Goal: Information Seeking & Learning: Learn about a topic

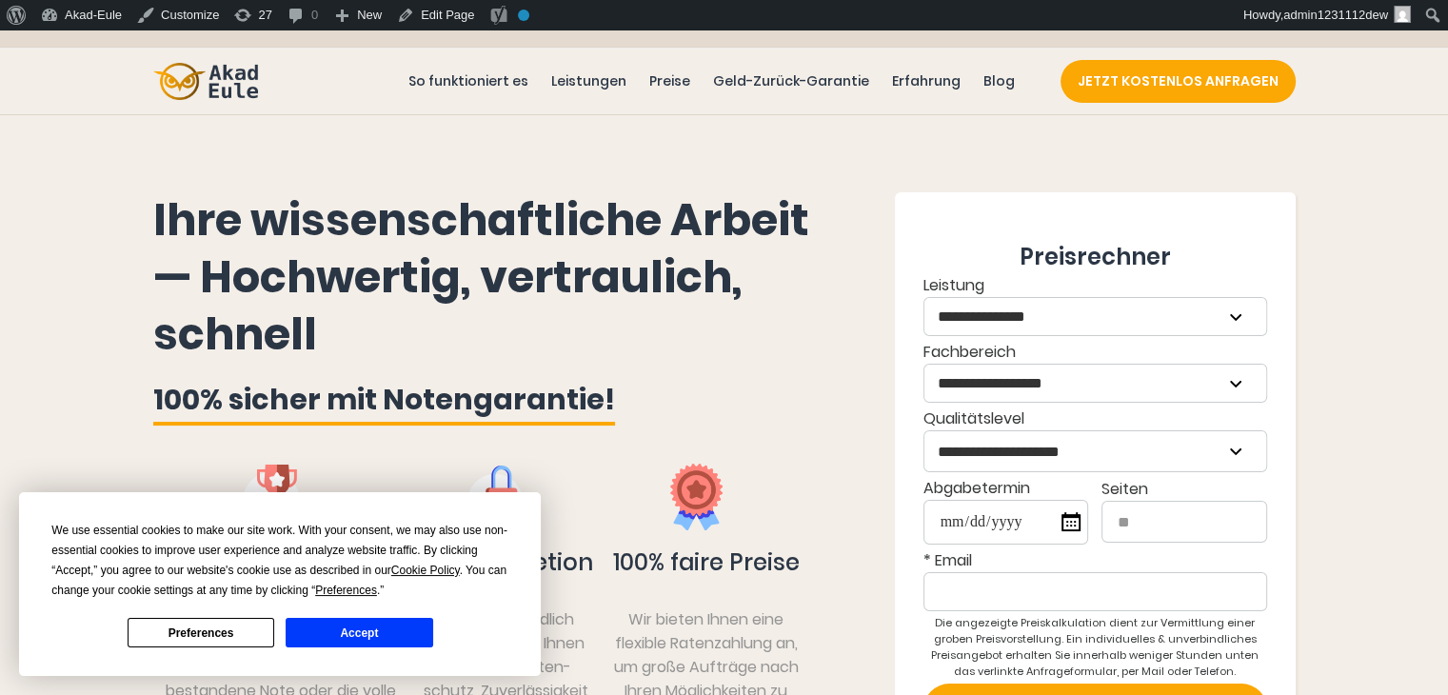
click at [348, 632] on button "Accept" at bounding box center [359, 633] width 147 height 30
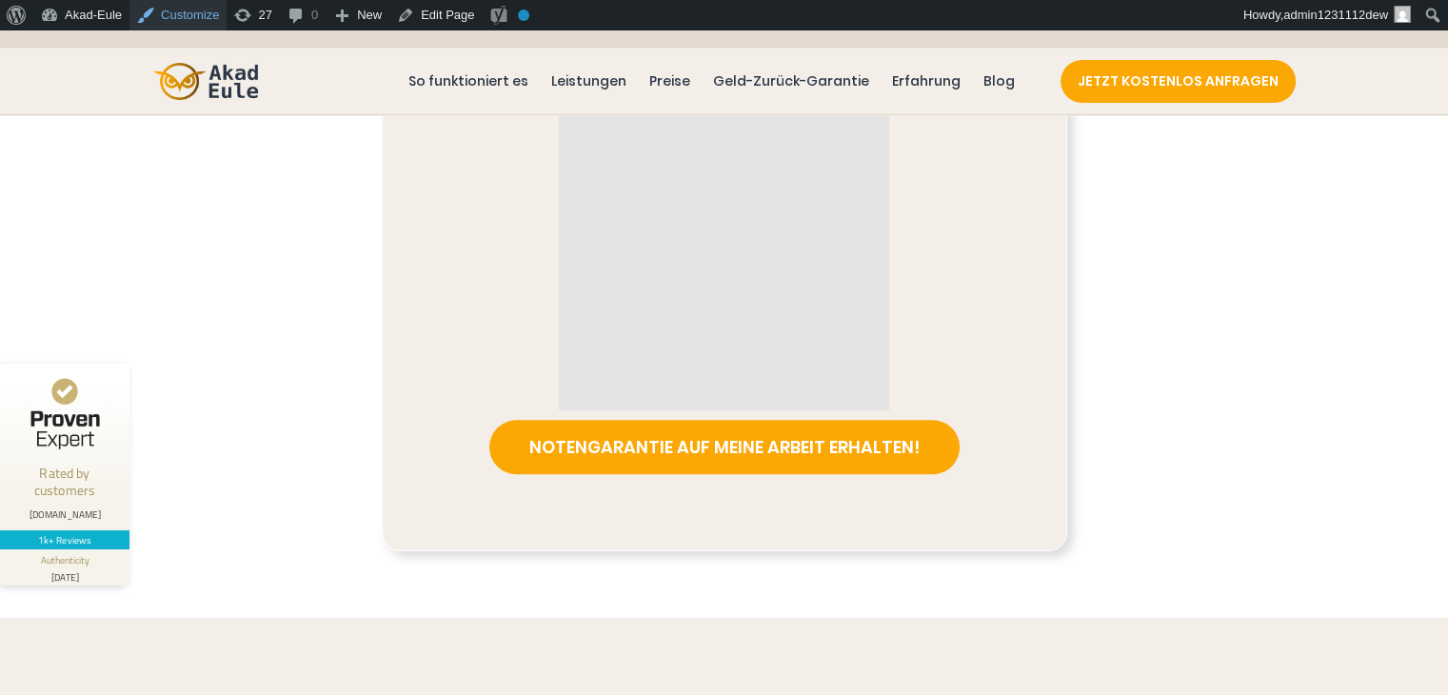
scroll to position [952, 0]
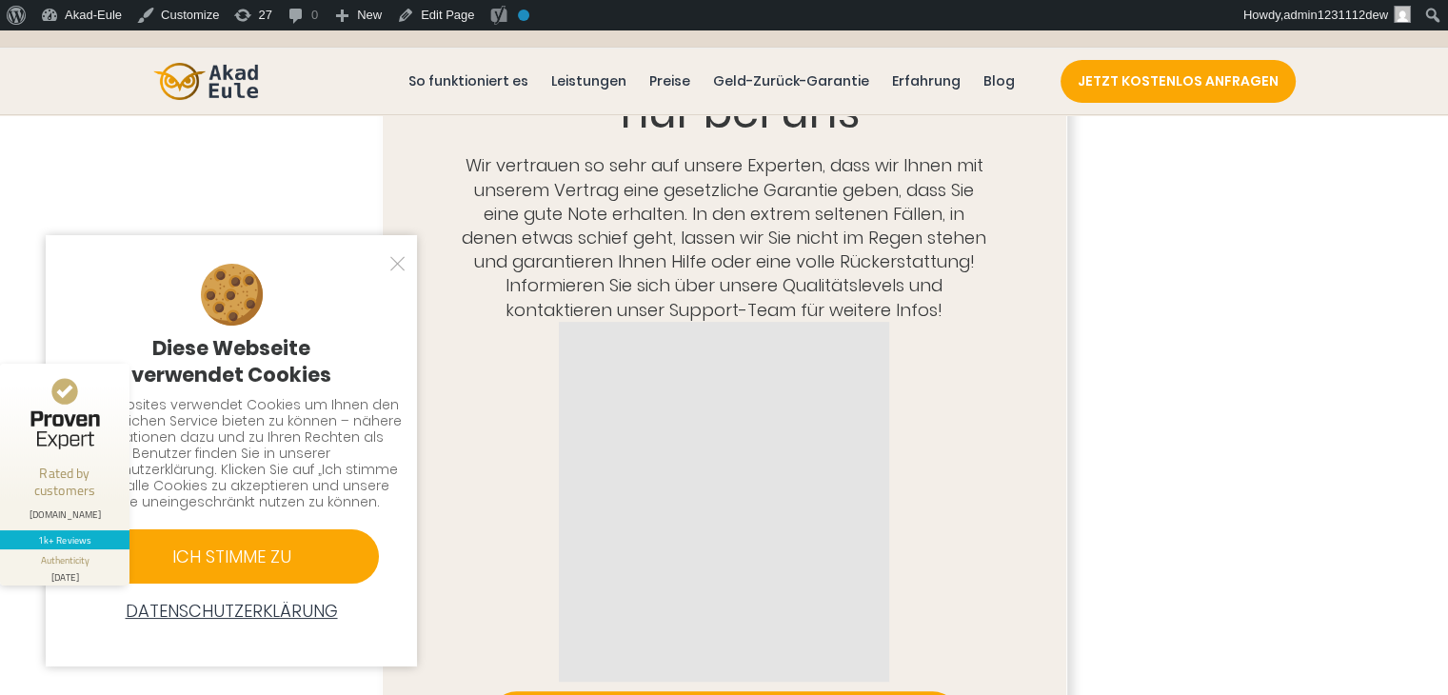
click at [398, 260] on div at bounding box center [388, 263] width 19 height 19
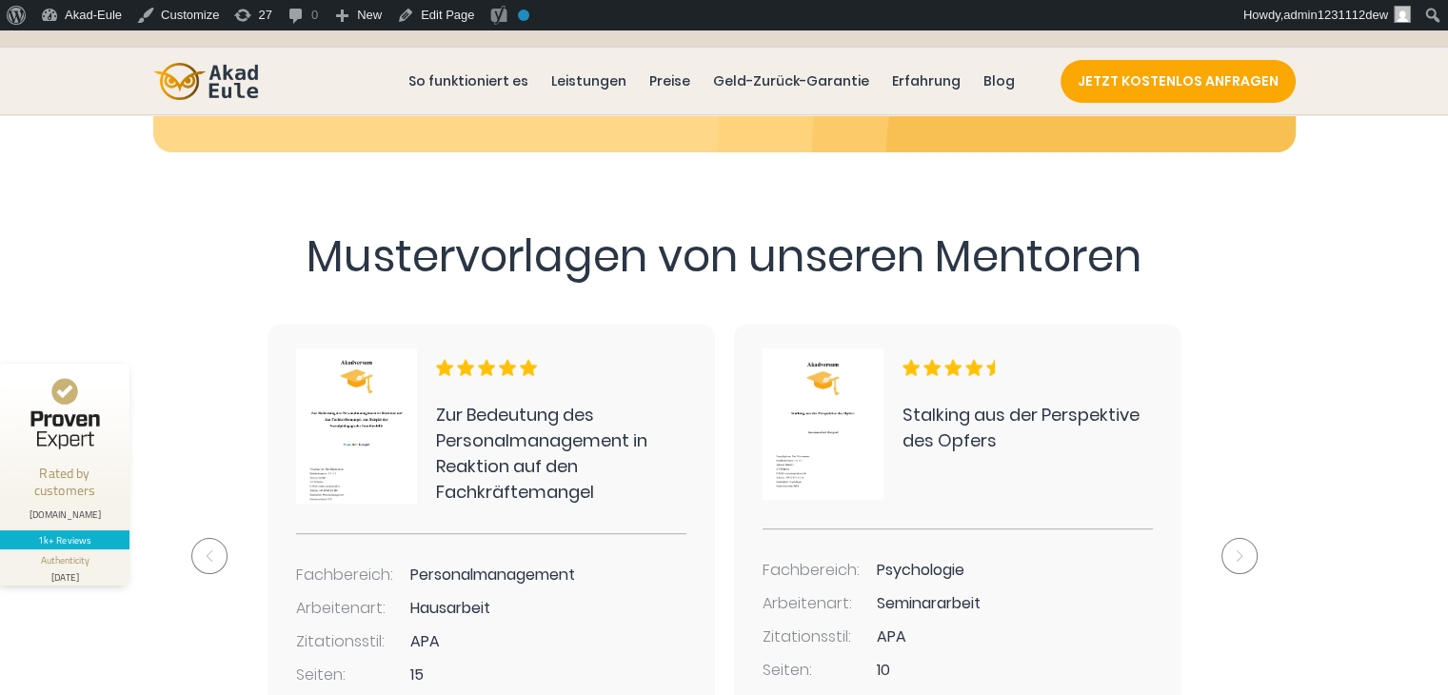
scroll to position [8379, 0]
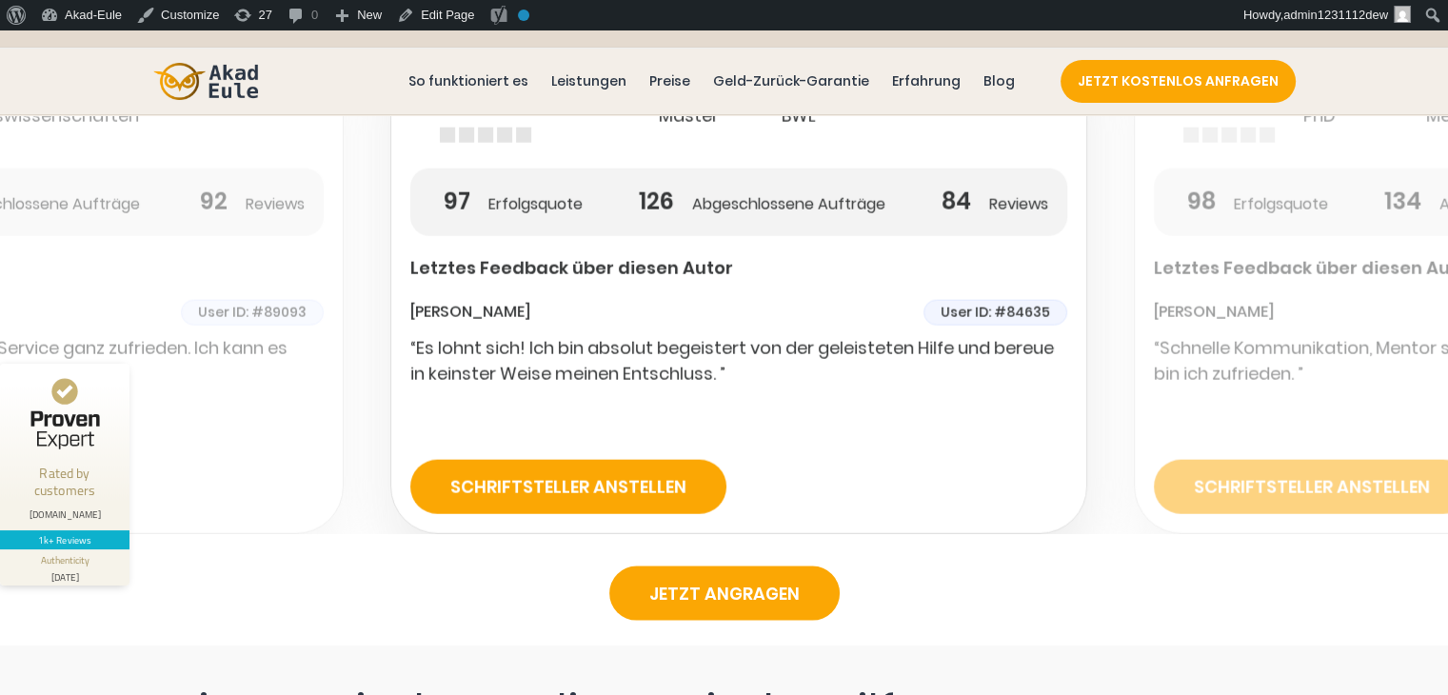
scroll to position [4856, 0]
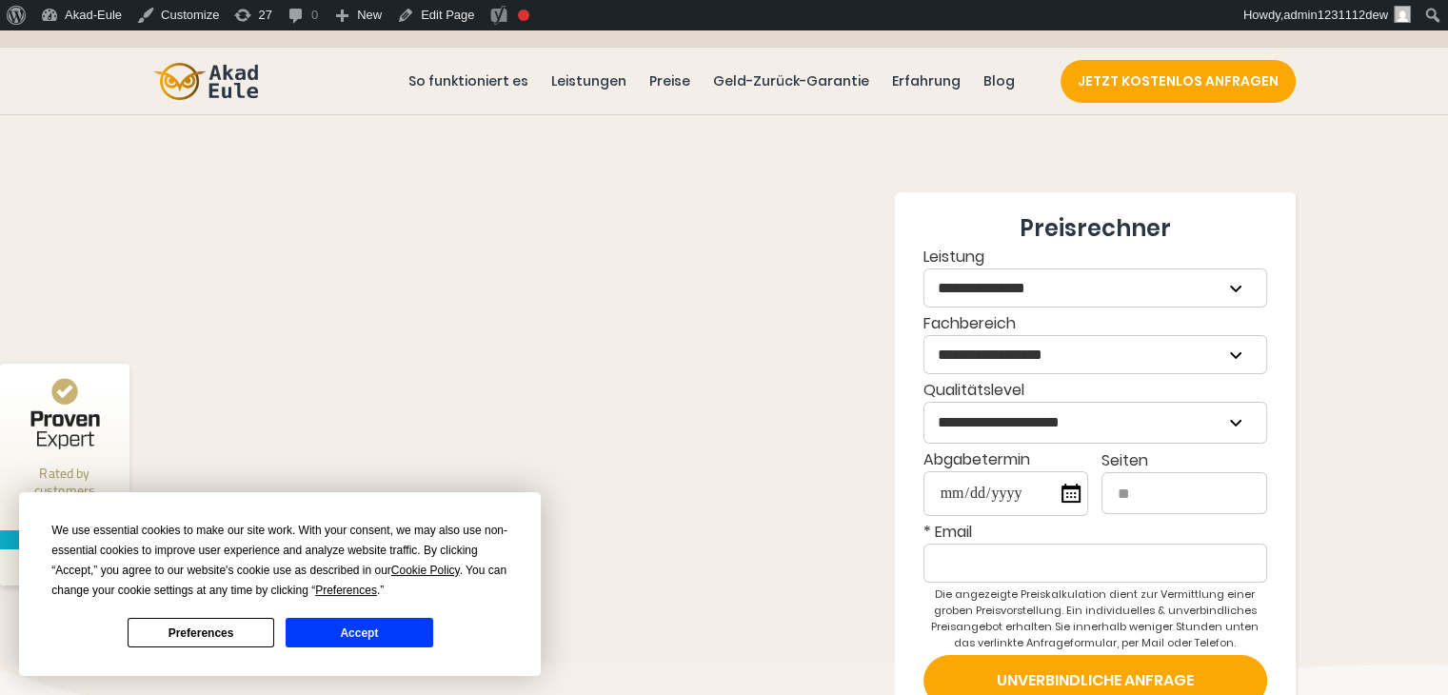
drag, startPoint x: 384, startPoint y: 628, endPoint x: 387, endPoint y: 616, distance: 12.7
click at [384, 628] on button "Accept" at bounding box center [359, 633] width 147 height 30
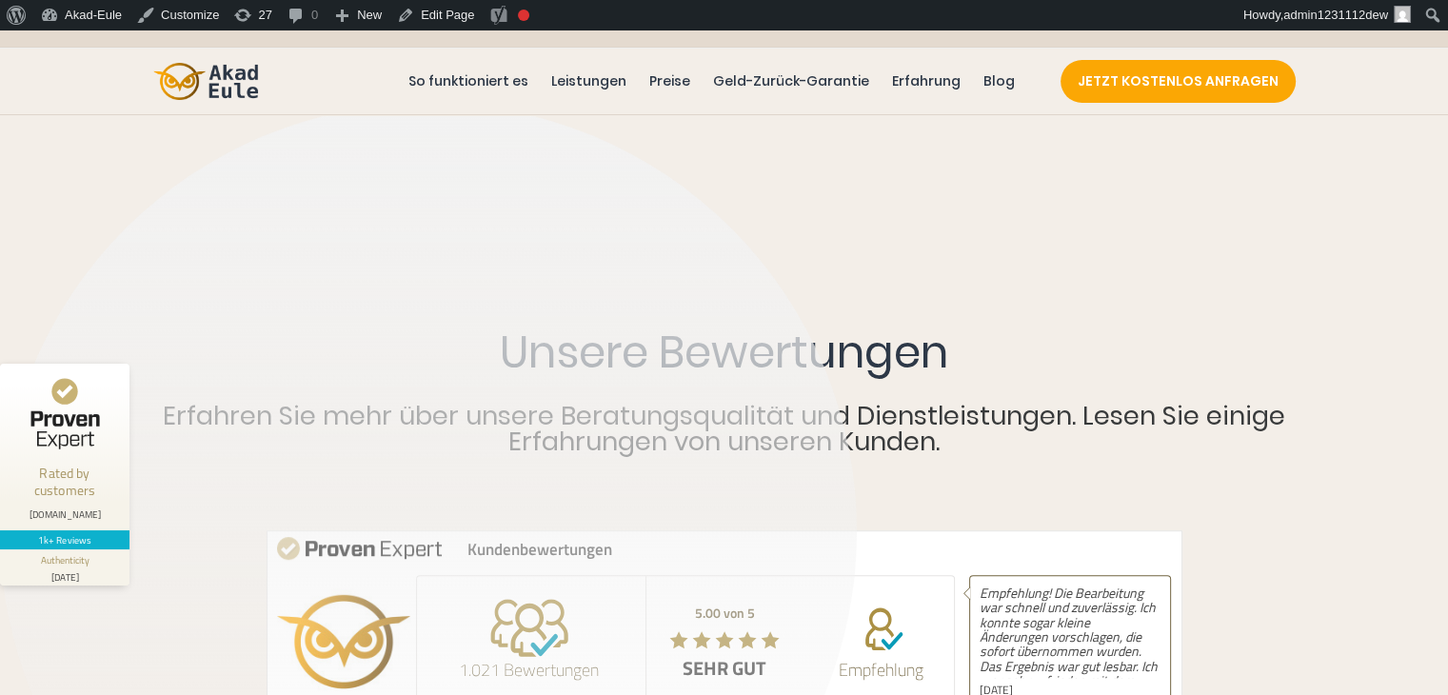
scroll to position [857, 0]
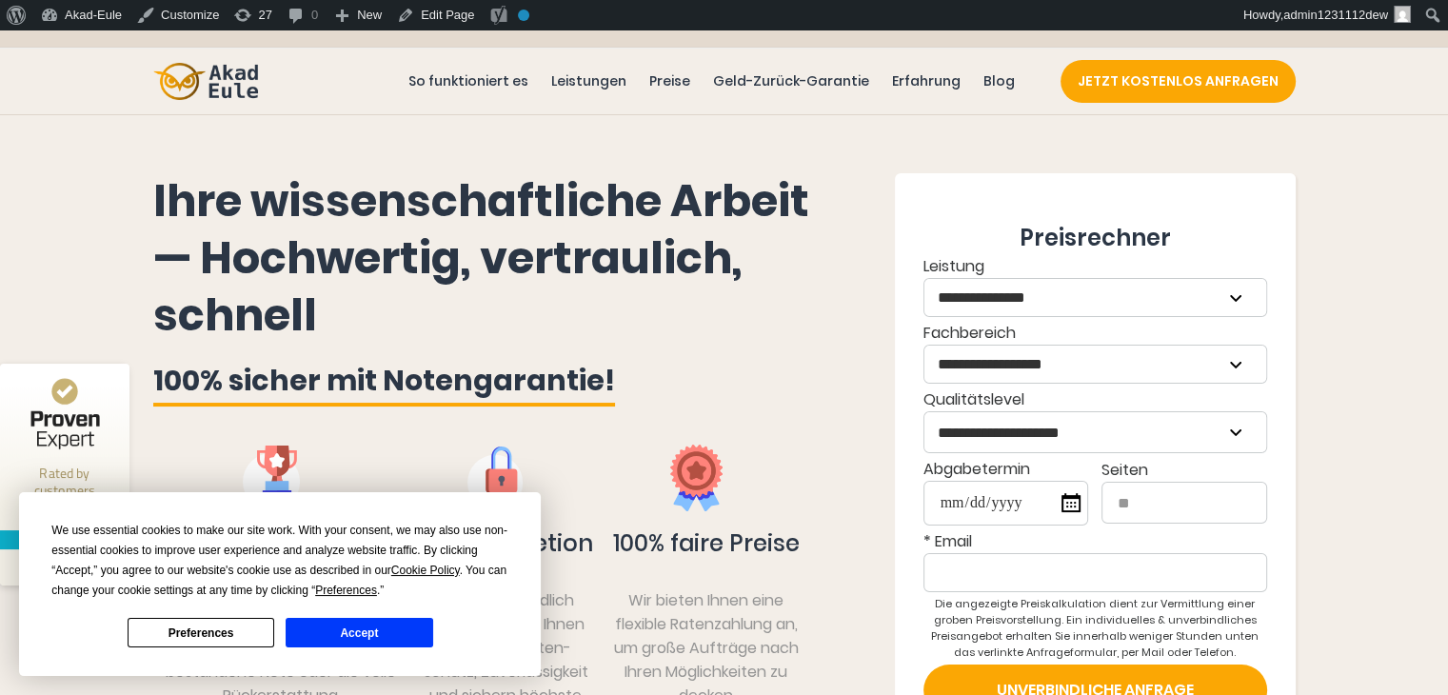
click at [401, 633] on button "Accept" at bounding box center [359, 633] width 147 height 30
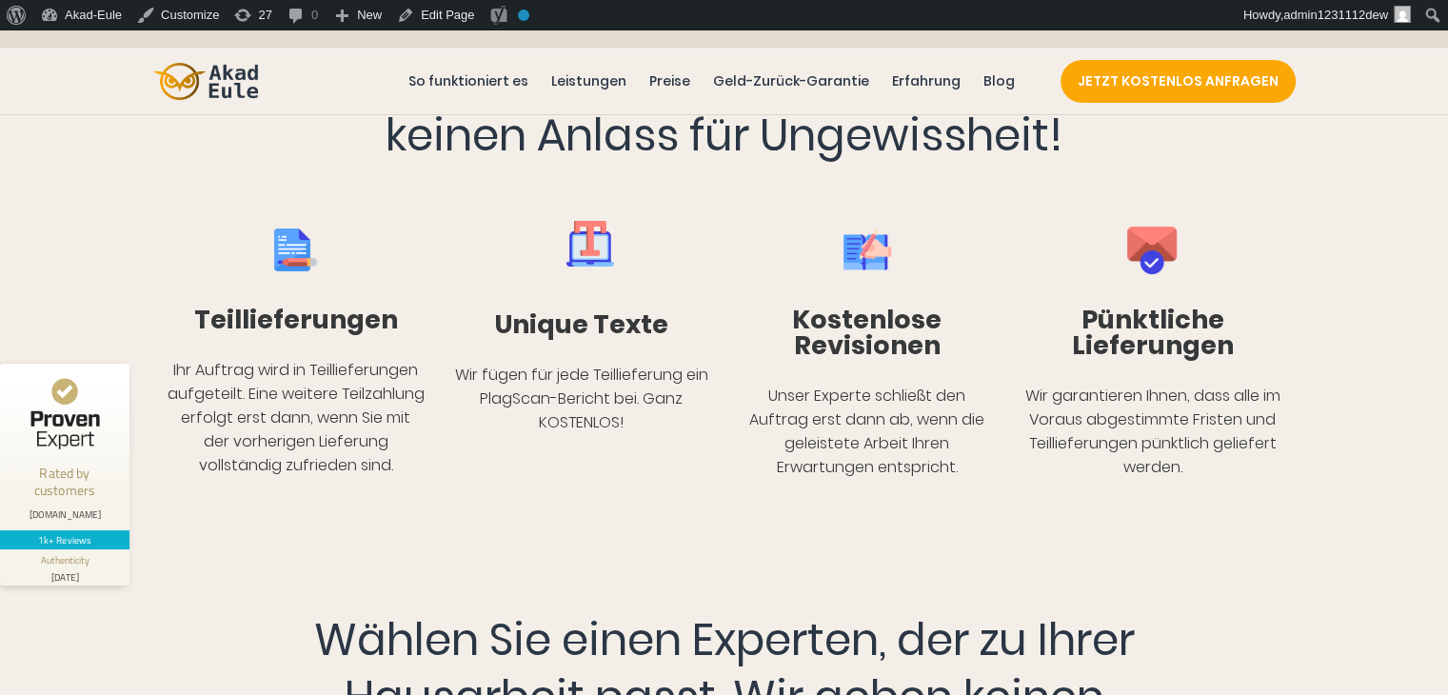
scroll to position [2095, 0]
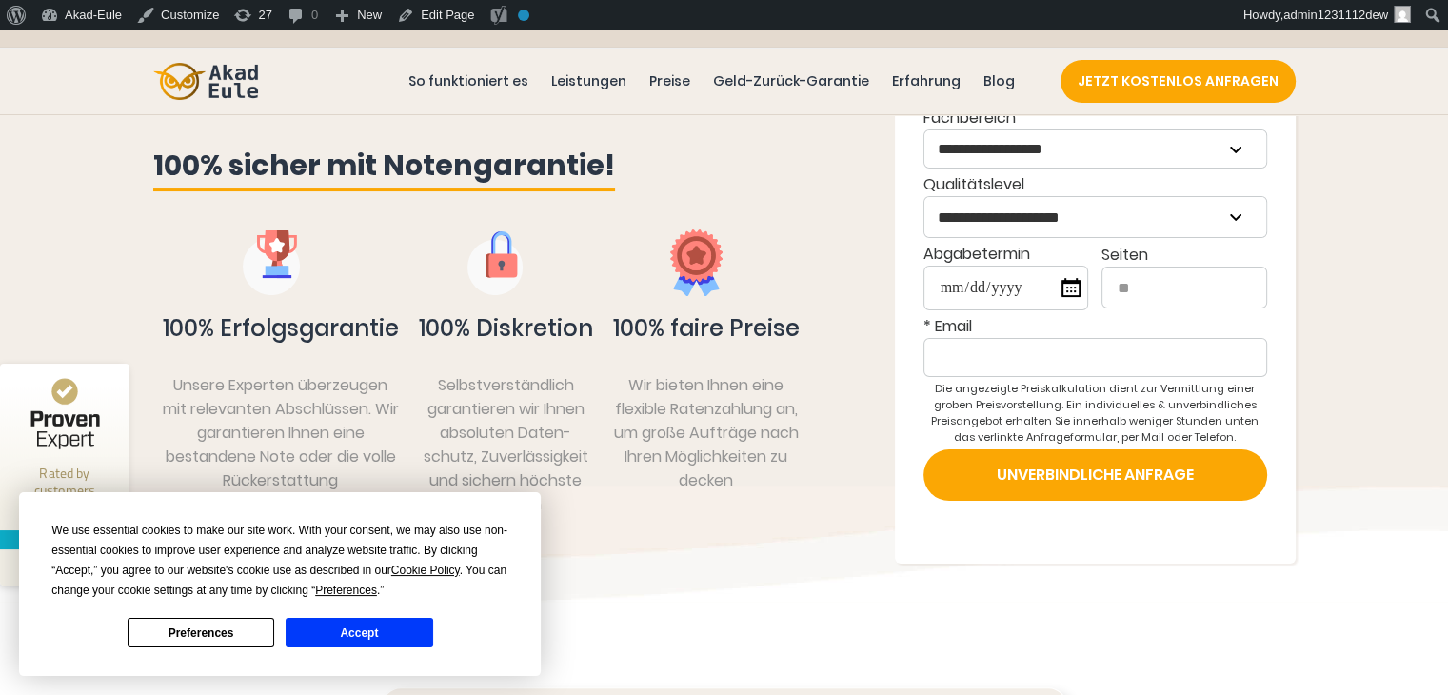
scroll to position [286, 0]
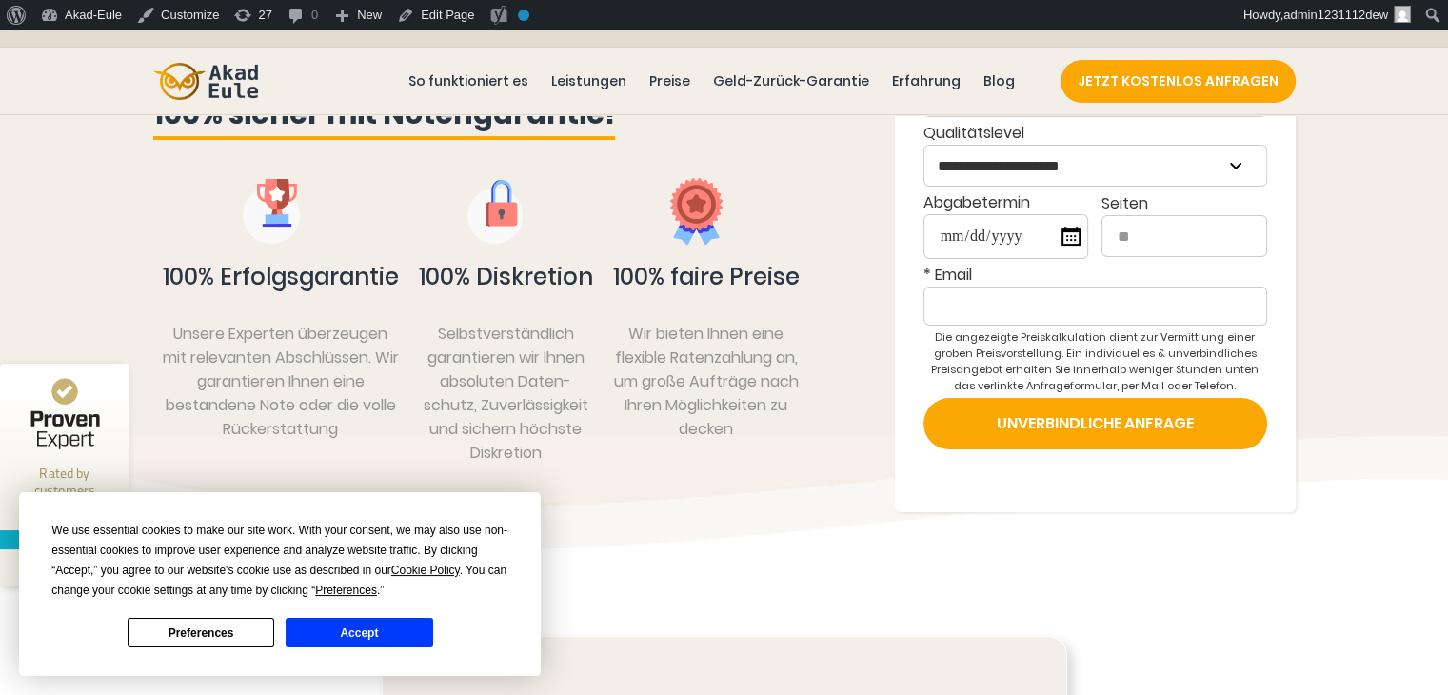
click at [347, 632] on button "Accept" at bounding box center [359, 633] width 147 height 30
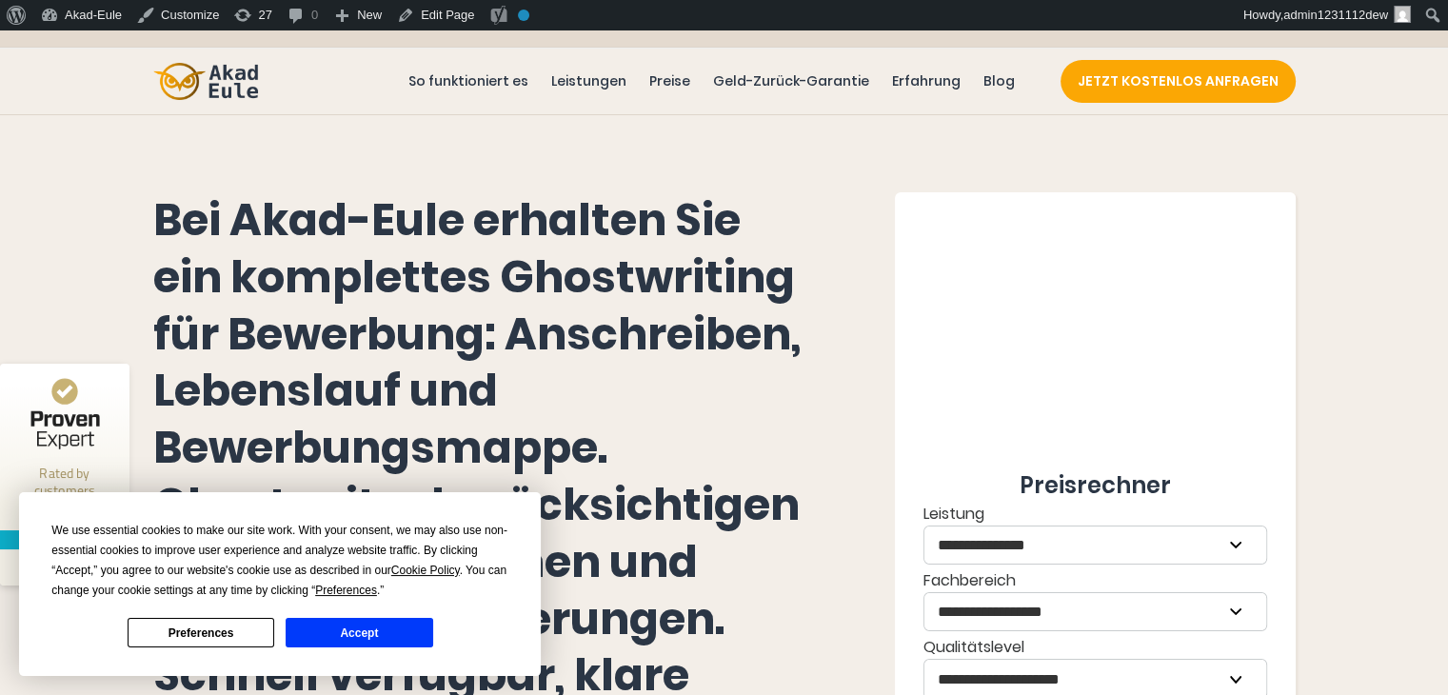
click at [332, 638] on button "Accept" at bounding box center [359, 633] width 147 height 30
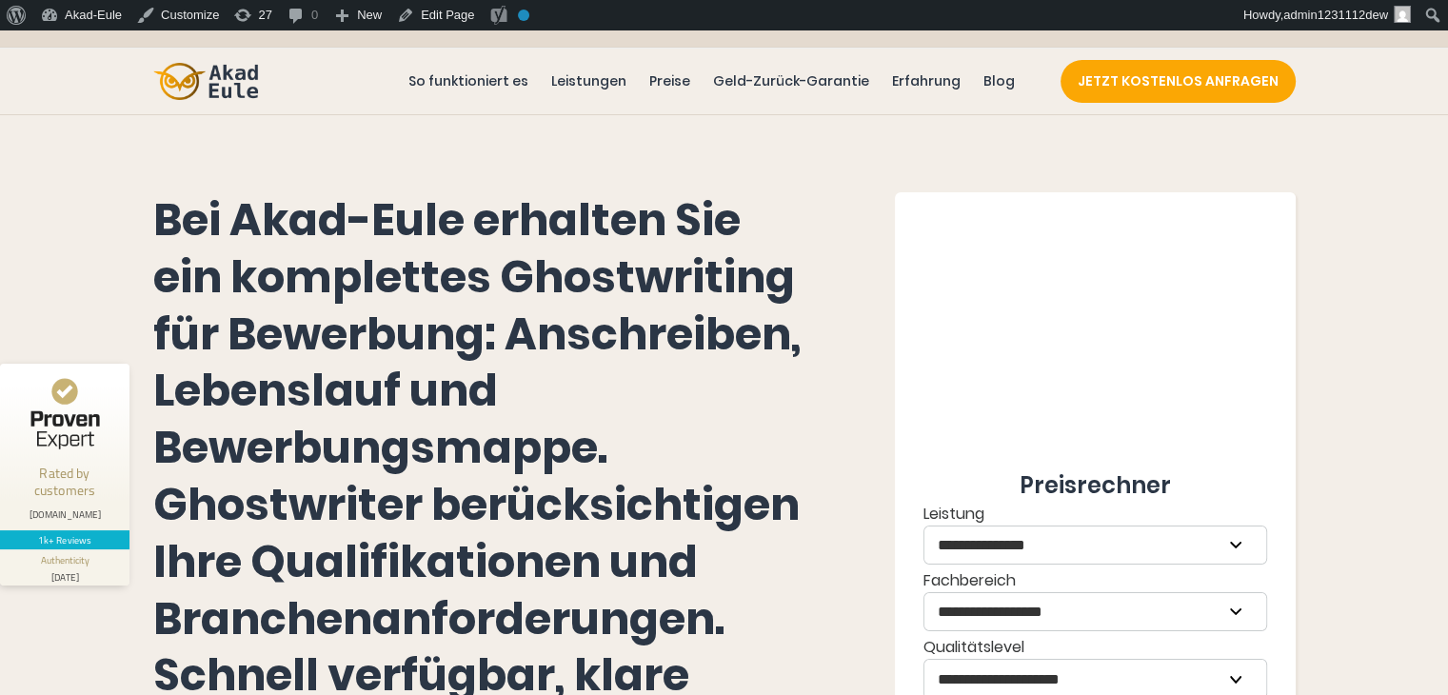
click at [112, 213] on div "Bei Akad-Eule erhalten Sie ein komplettes Ghostwriting für Bewerbung: Anschreib…" at bounding box center [724, 694] width 1448 height 1195
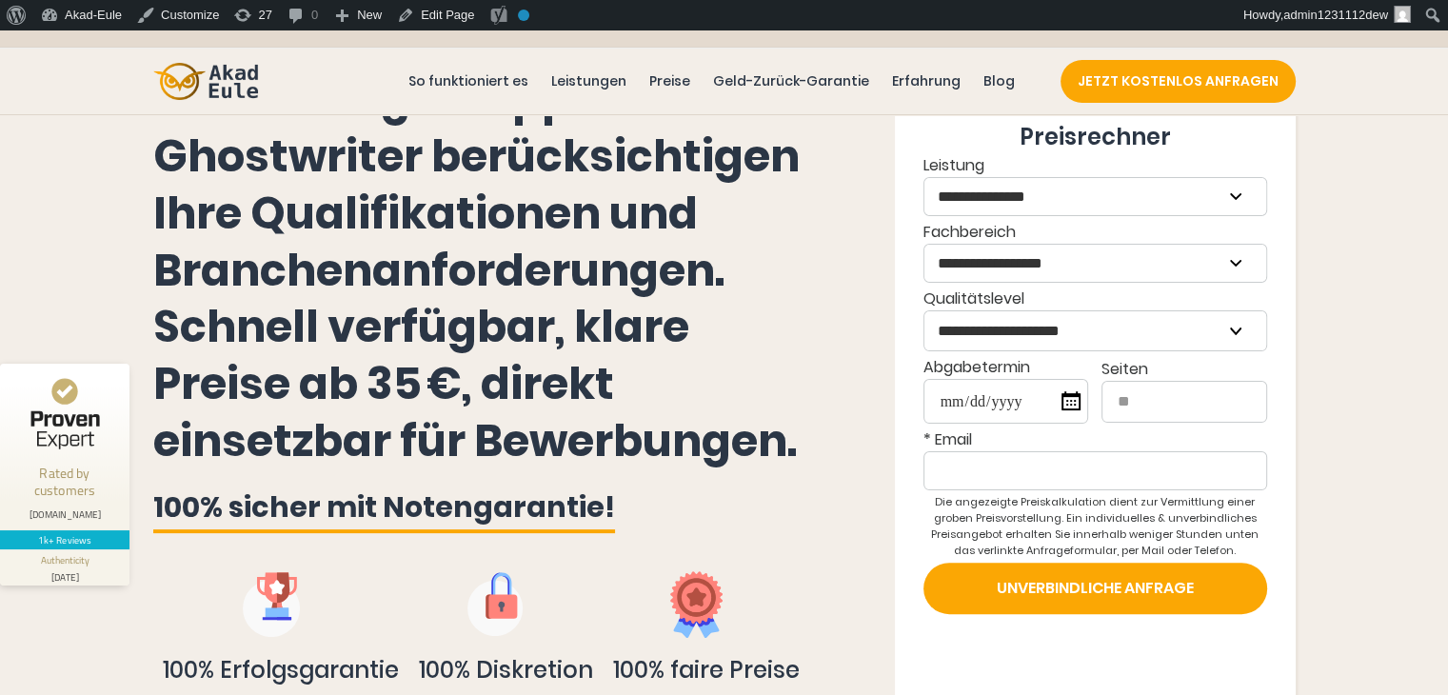
scroll to position [381, 0]
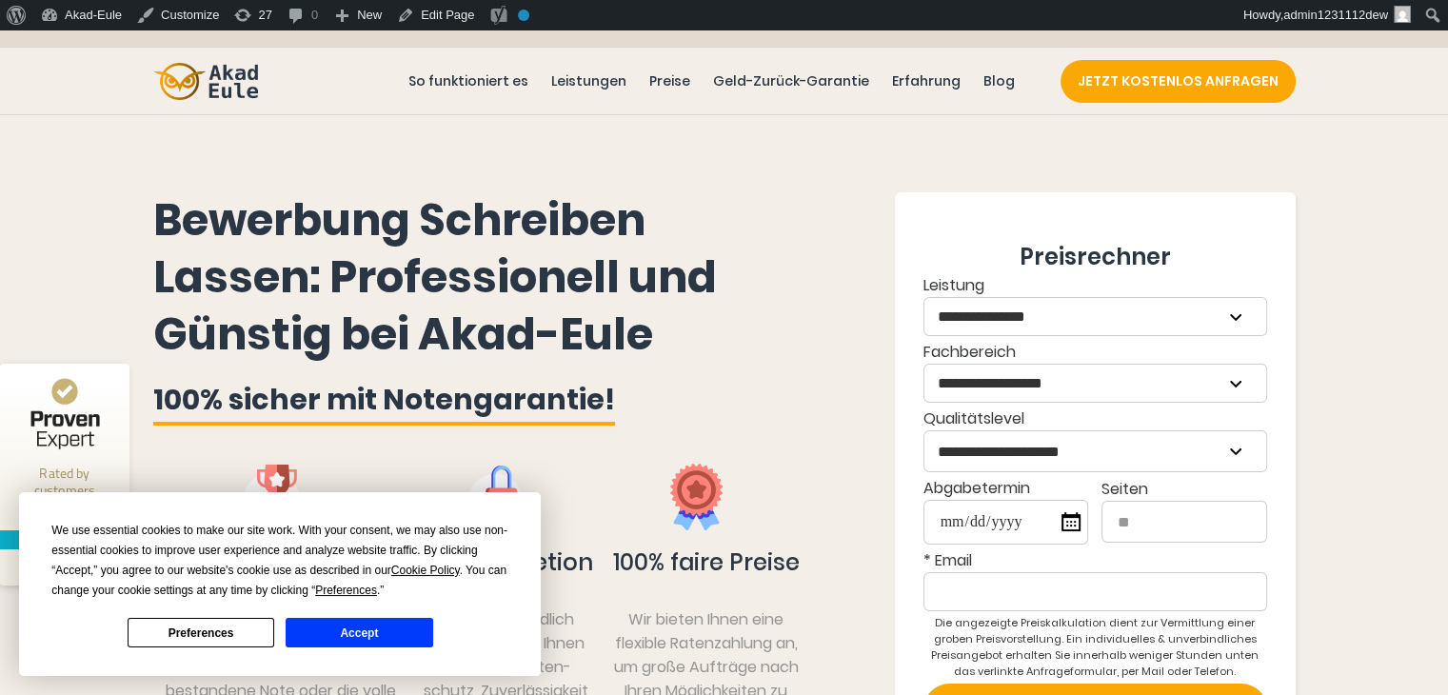
click at [383, 626] on button "Accept" at bounding box center [359, 633] width 147 height 30
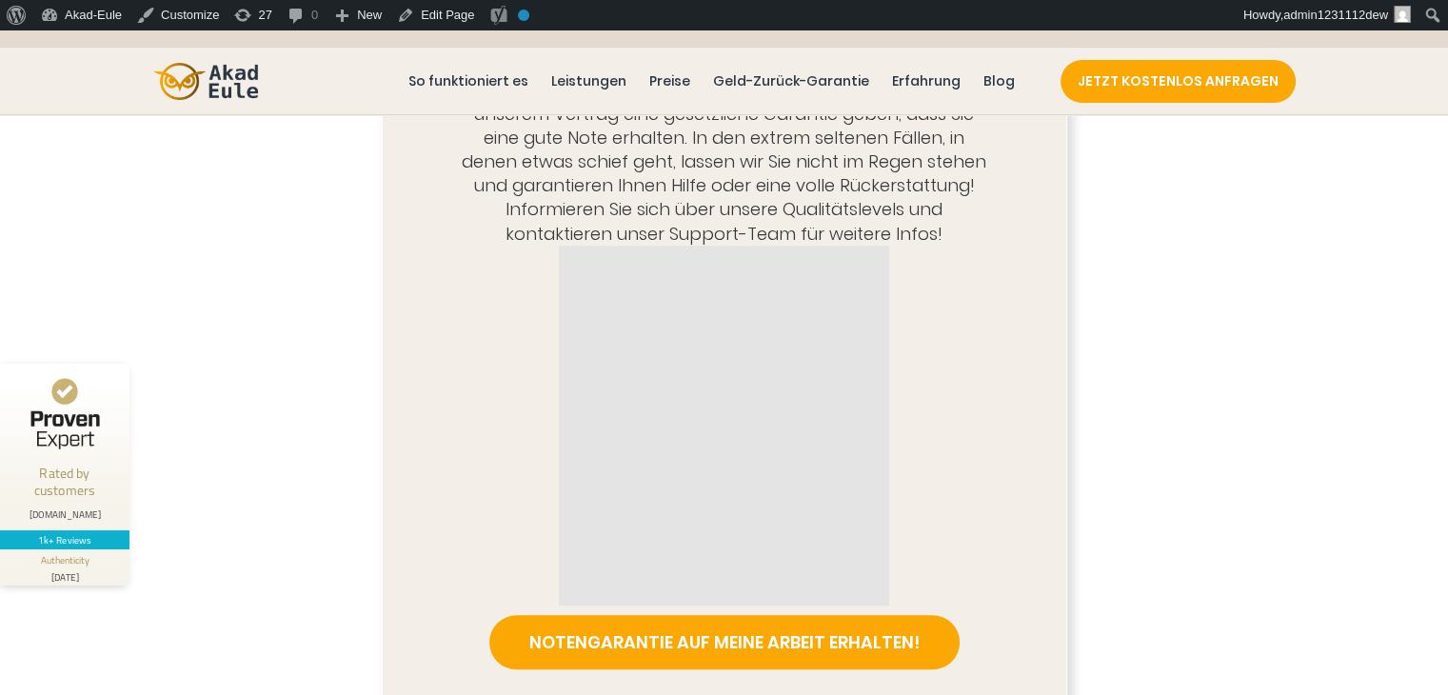
scroll to position [952, 0]
